Goal: Task Accomplishment & Management: Use online tool/utility

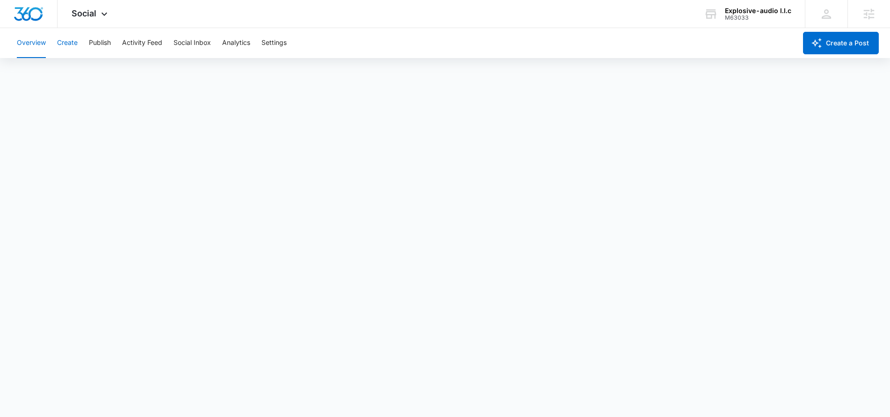
click at [65, 43] on button "Create" at bounding box center [67, 43] width 21 height 30
click at [96, 44] on button "Publish" at bounding box center [100, 43] width 22 height 30
click at [74, 48] on button "Create" at bounding box center [67, 43] width 21 height 30
click at [101, 72] on button "Approvals" at bounding box center [91, 71] width 31 height 26
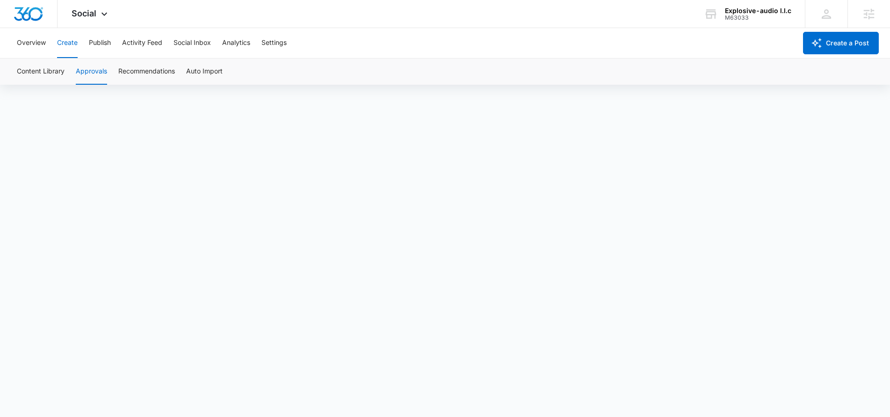
click at [64, 45] on button "Create" at bounding box center [67, 43] width 21 height 30
click at [92, 78] on button "Approvals" at bounding box center [91, 71] width 31 height 26
click at [109, 47] on button "Publish" at bounding box center [100, 43] width 22 height 30
